Goal: Task Accomplishment & Management: Complete application form

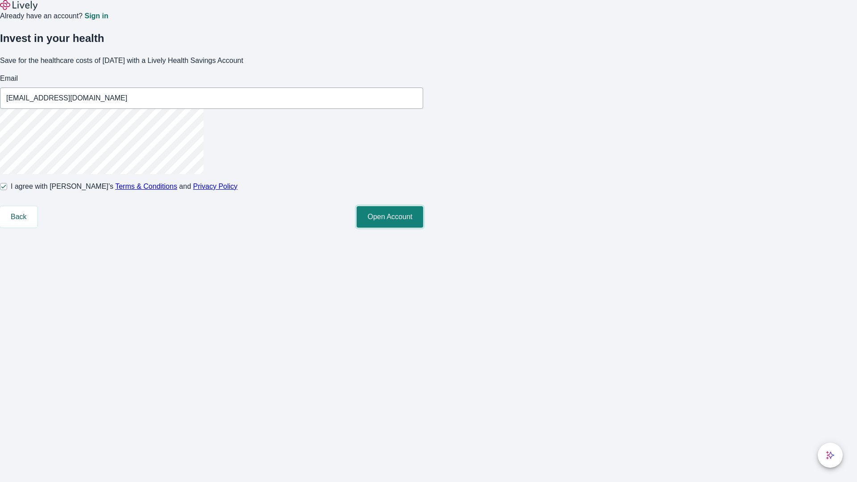
click at [423, 228] on button "Open Account" at bounding box center [390, 216] width 67 height 21
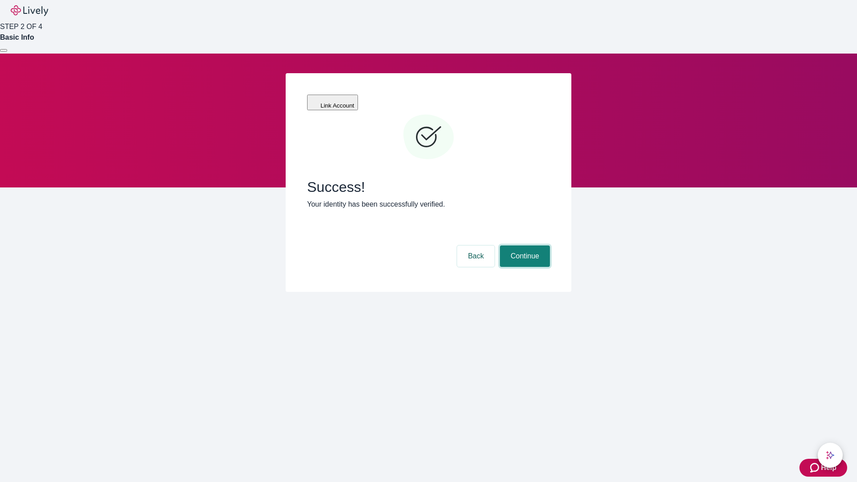
click at [524, 245] on button "Continue" at bounding box center [525, 255] width 50 height 21
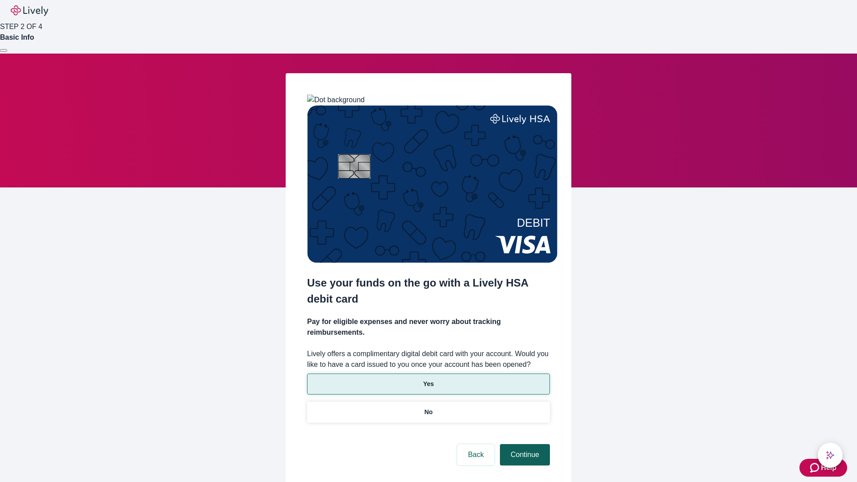
click at [428, 379] on p "Yes" at bounding box center [428, 383] width 11 height 9
click at [524, 444] on button "Continue" at bounding box center [525, 454] width 50 height 21
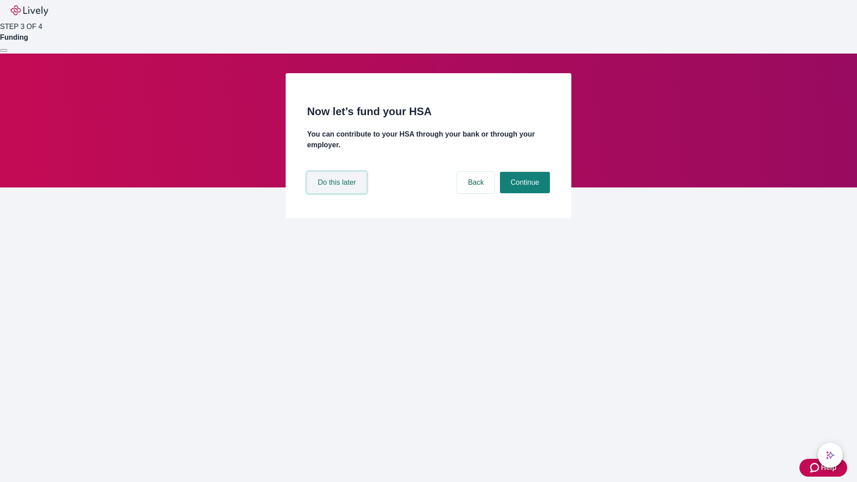
click at [338, 193] on button "Do this later" at bounding box center [336, 182] width 59 height 21
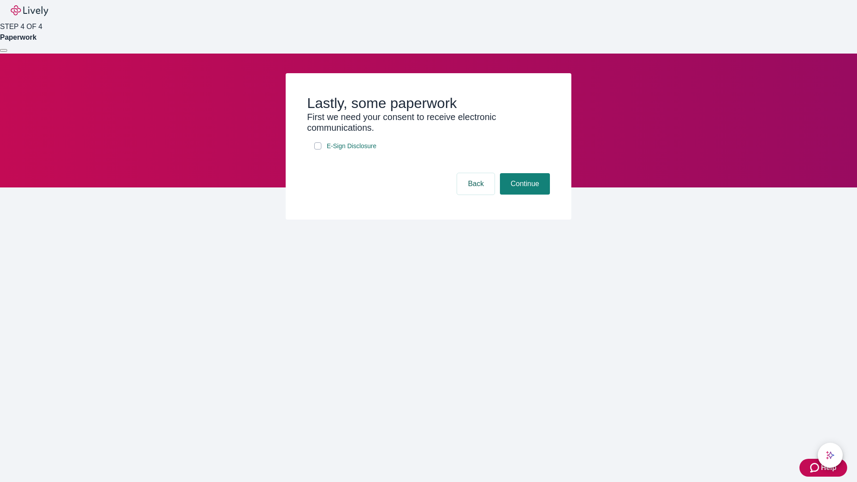
click at [318, 150] on input "E-Sign Disclosure" at bounding box center [317, 145] width 7 height 7
checkbox input "true"
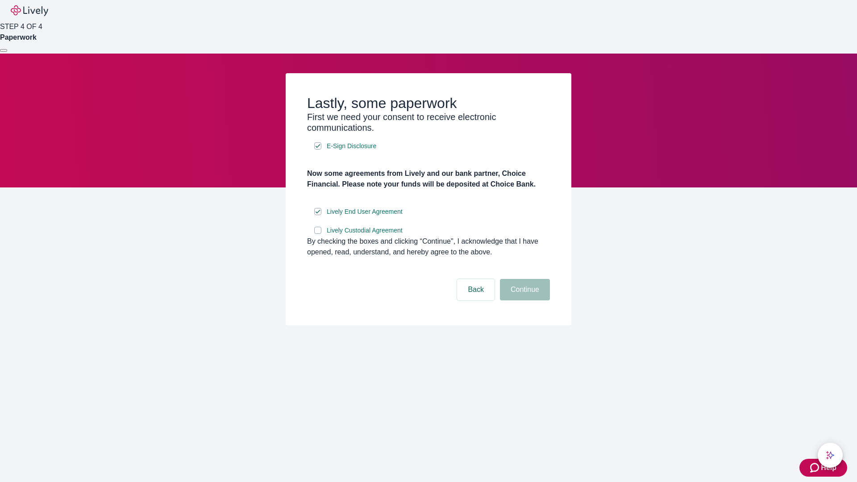
click at [318, 234] on input "Lively Custodial Agreement" at bounding box center [317, 230] width 7 height 7
checkbox input "true"
click at [524, 300] on button "Continue" at bounding box center [525, 289] width 50 height 21
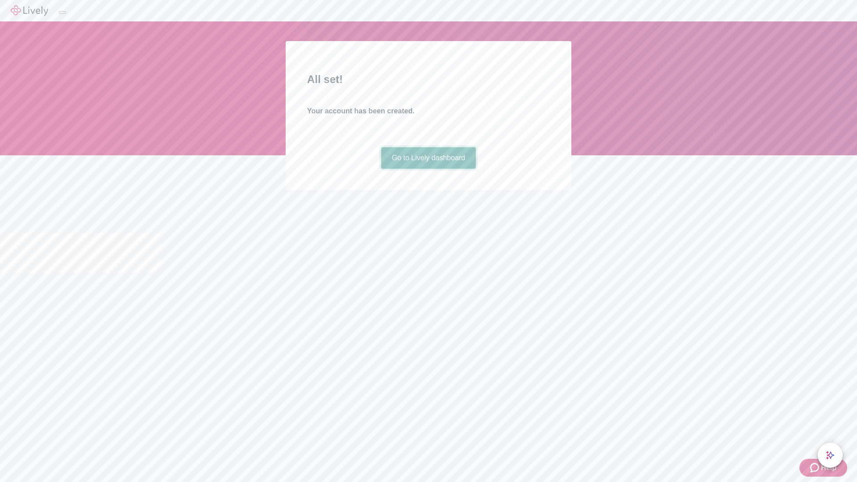
click at [428, 169] on link "Go to Lively dashboard" at bounding box center [428, 157] width 95 height 21
